Goal: Information Seeking & Learning: Learn about a topic

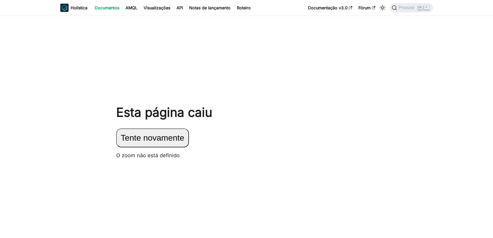
click at [171, 142] on font "Tente novamente" at bounding box center [153, 137] width 64 height 9
click at [172, 141] on font "Tente novamente" at bounding box center [153, 137] width 64 height 9
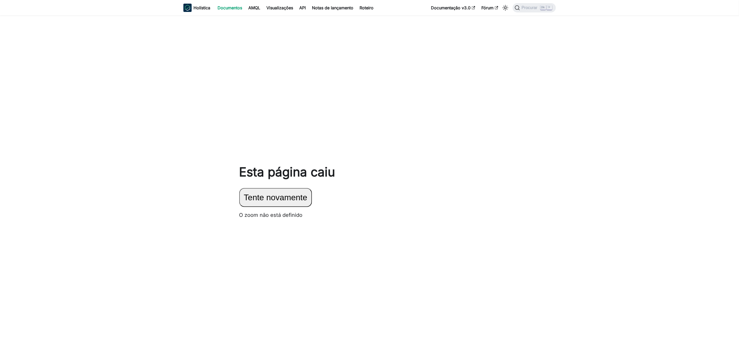
drag, startPoint x: 472, startPoint y: 0, endPoint x: 479, endPoint y: 155, distance: 154.7
click at [479, 155] on div "Esta página caiu Tente novamente O zoom não está definido" at bounding box center [369, 194] width 269 height 357
click at [280, 9] on font "Visualizações" at bounding box center [280, 7] width 27 height 5
